Goal: Task Accomplishment & Management: Use online tool/utility

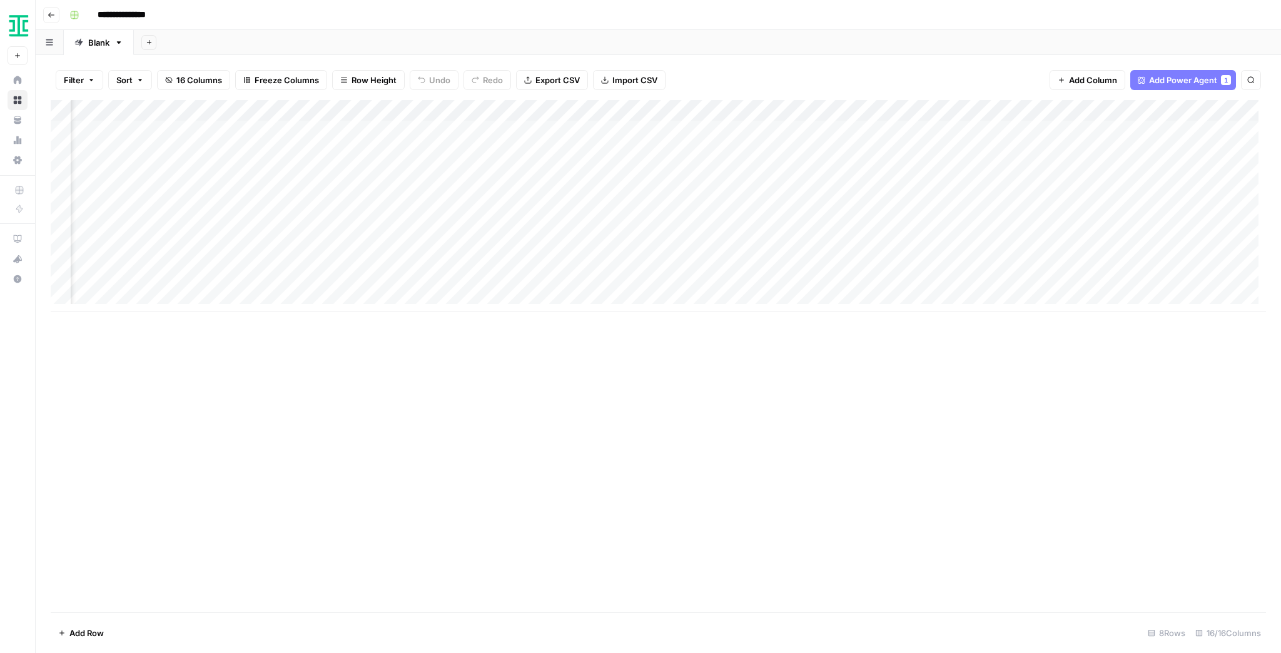
scroll to position [0, 540]
click at [937, 111] on div "Add Column" at bounding box center [658, 205] width 1215 height 211
click at [894, 231] on span "Edit Workflow" at bounding box center [929, 233] width 109 height 13
